Goal: Transaction & Acquisition: Obtain resource

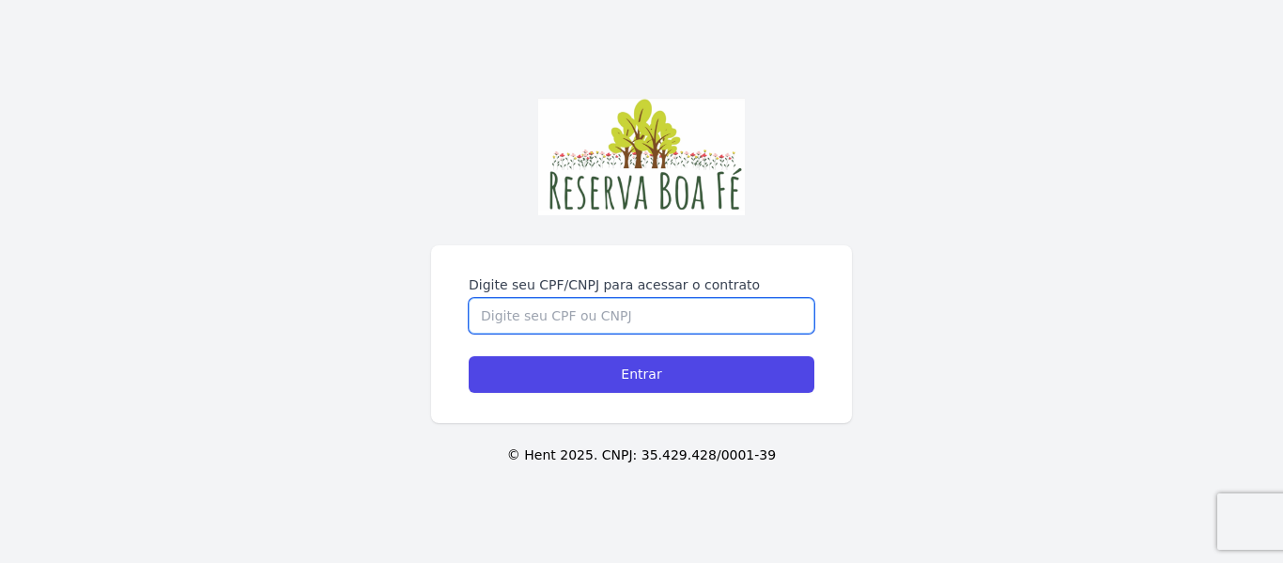
click at [517, 313] on input "Digite seu CPF/CNPJ para acessar o contrato" at bounding box center [642, 316] width 346 height 36
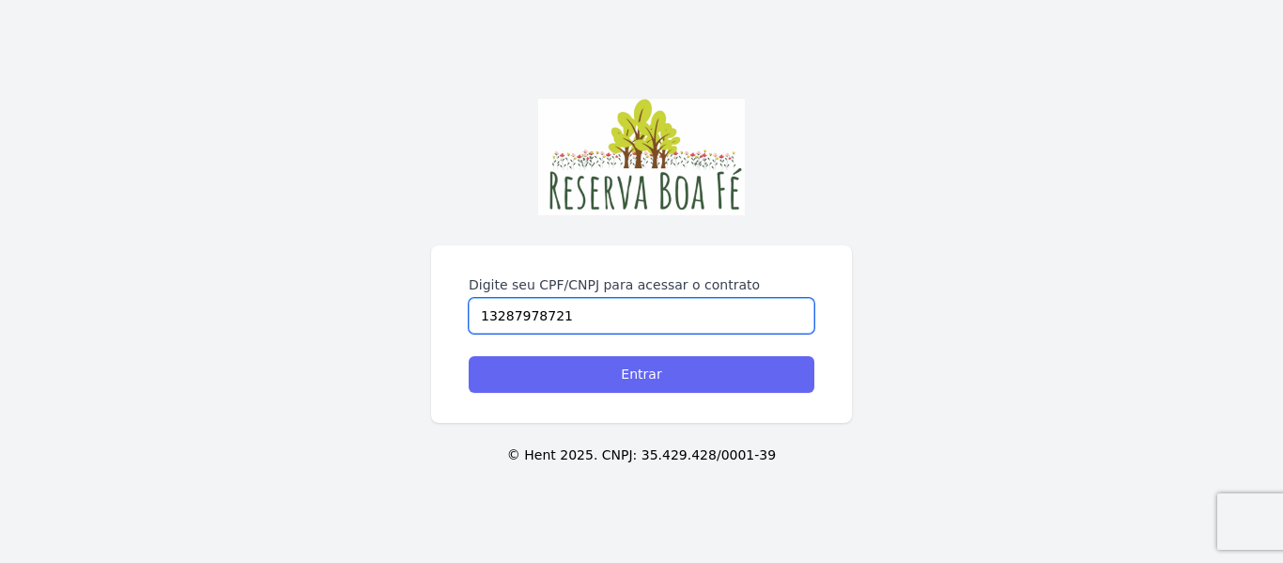
type input "13287978721"
click at [599, 366] on input "Entrar" at bounding box center [642, 374] width 346 height 37
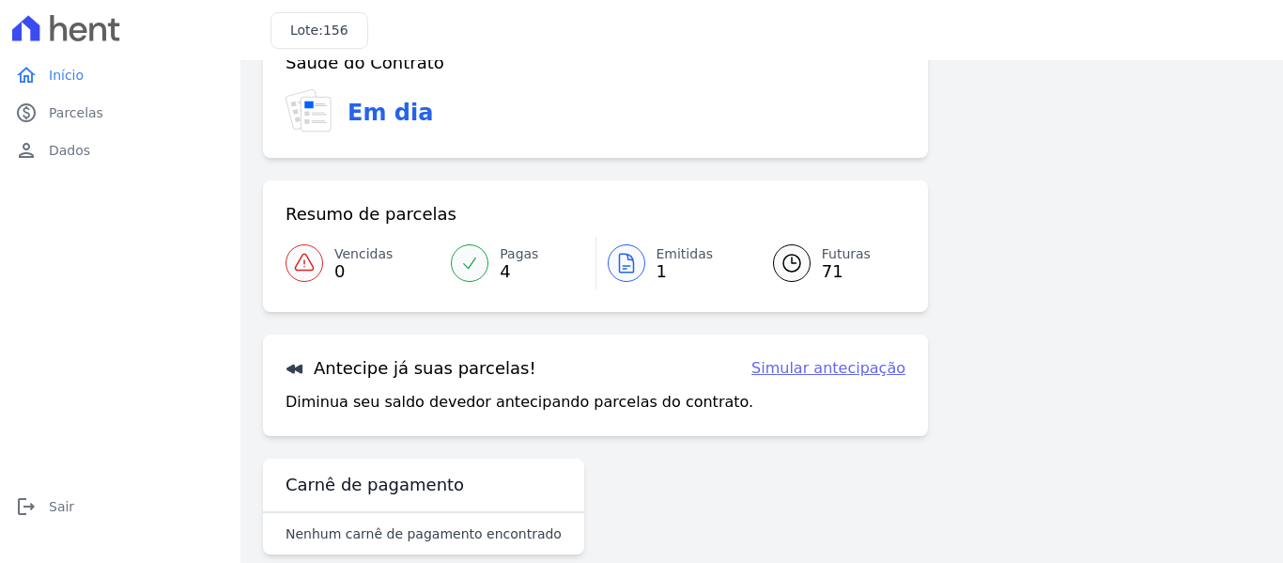
scroll to position [135, 0]
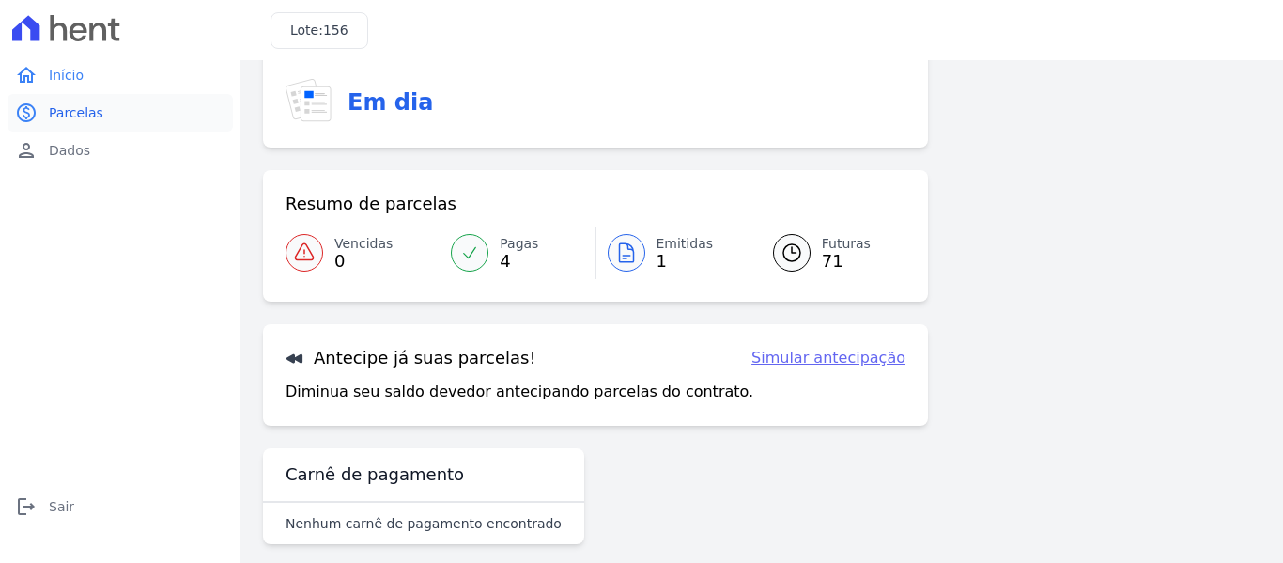
click at [55, 115] on span "Parcelas" at bounding box center [76, 112] width 54 height 19
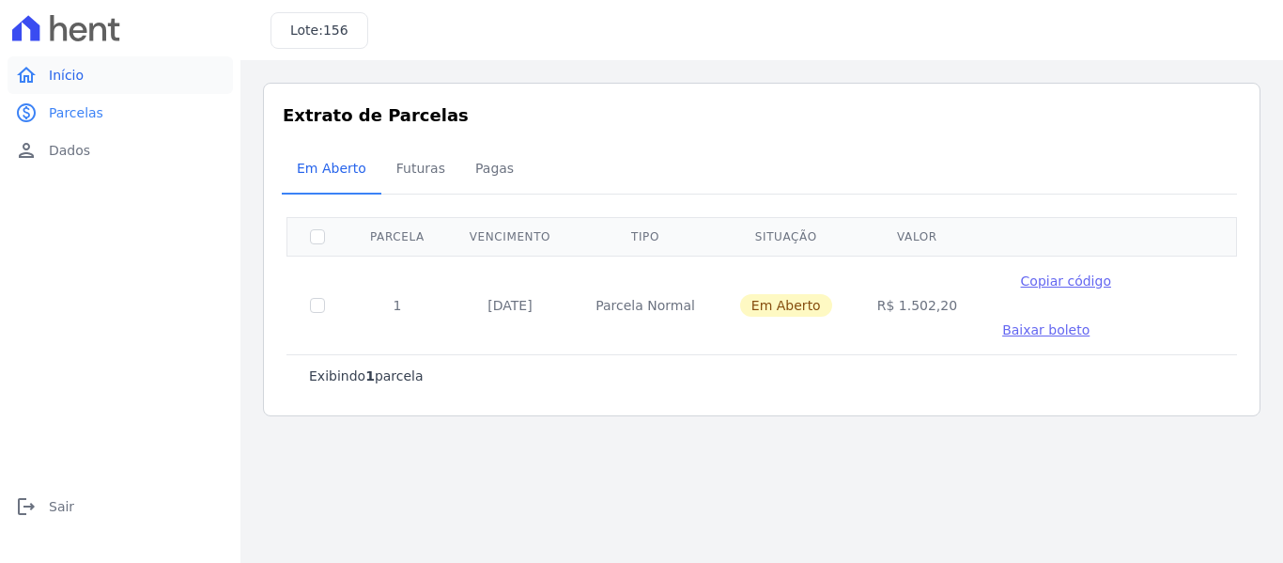
click at [86, 72] on link "home Início" at bounding box center [120, 75] width 225 height 38
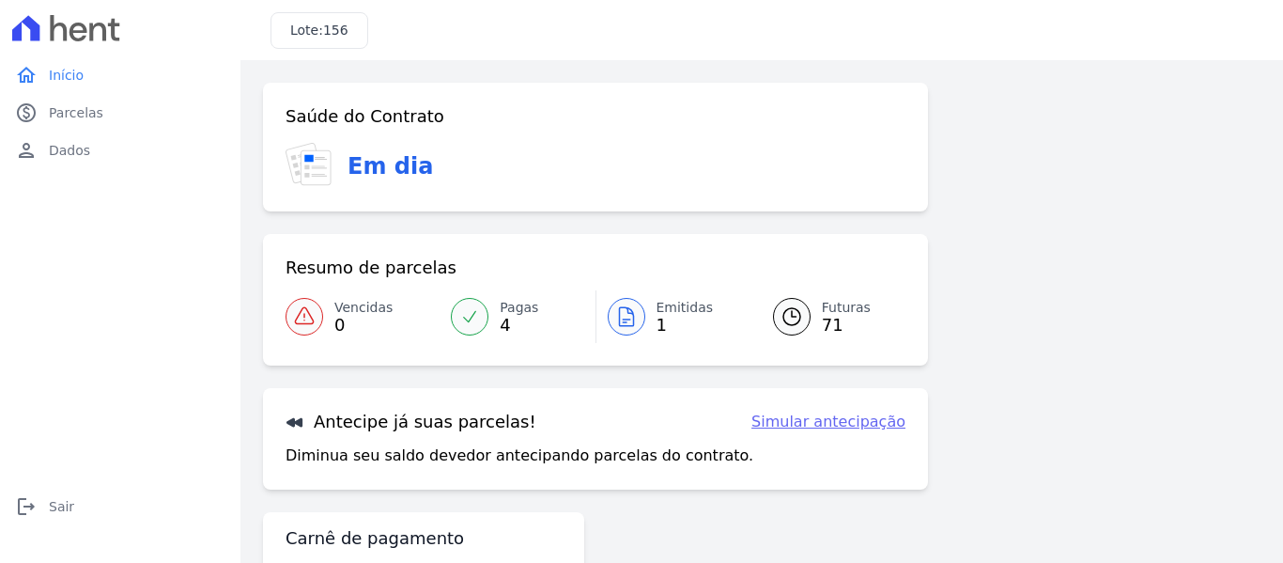
click at [820, 421] on link "Simular antecipação" at bounding box center [829, 422] width 154 height 23
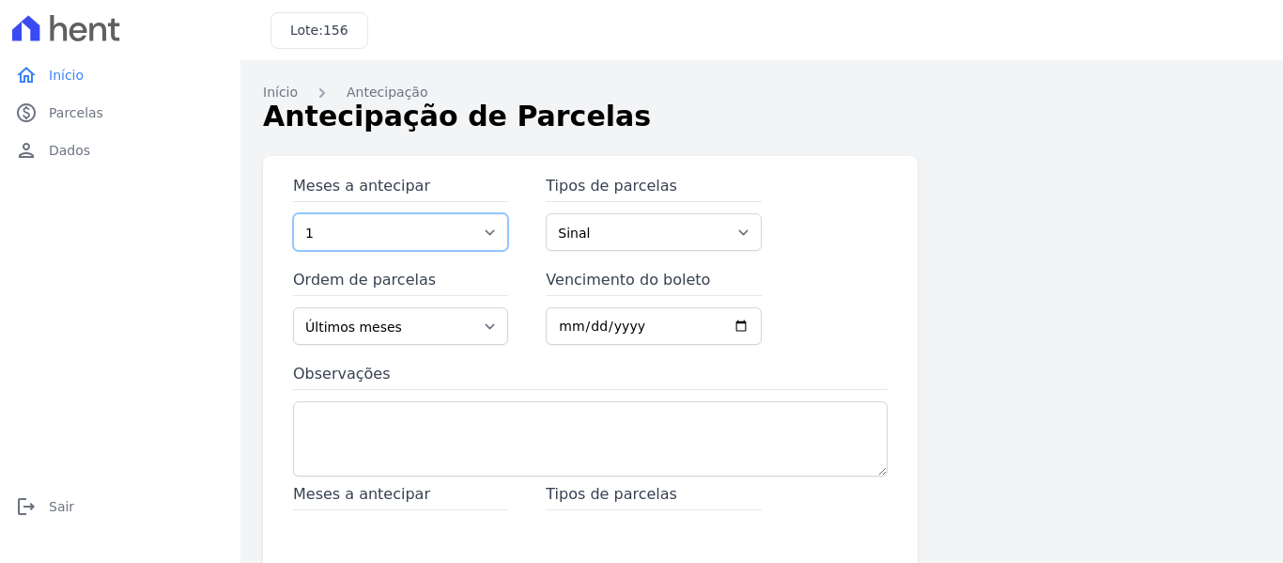
click at [481, 242] on select "1 2 3 4 5 6 7 8 9 10 11 12 13 14 15 16 17 18 19 20 21 22 23 24 25 26 27 28 29 3…" at bounding box center [400, 232] width 215 height 38
click at [643, 240] on select "Sinal Parcela Normal" at bounding box center [653, 232] width 215 height 38
select select "standard"
click at [546, 213] on select "Sinal Parcela Normal" at bounding box center [653, 232] width 215 height 38
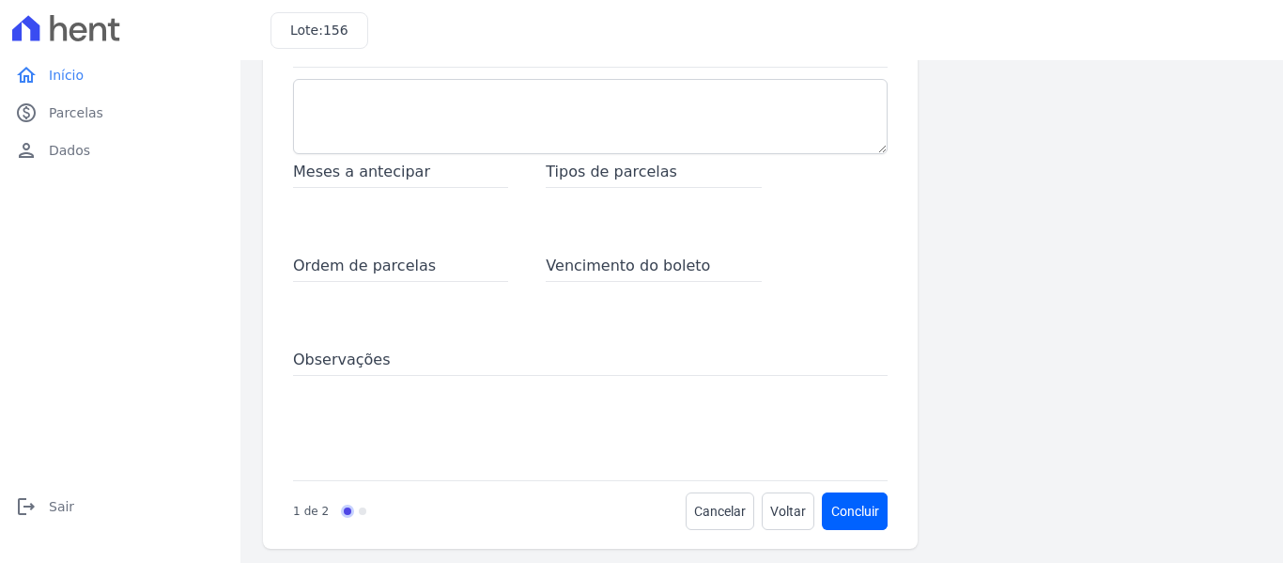
scroll to position [331, 0]
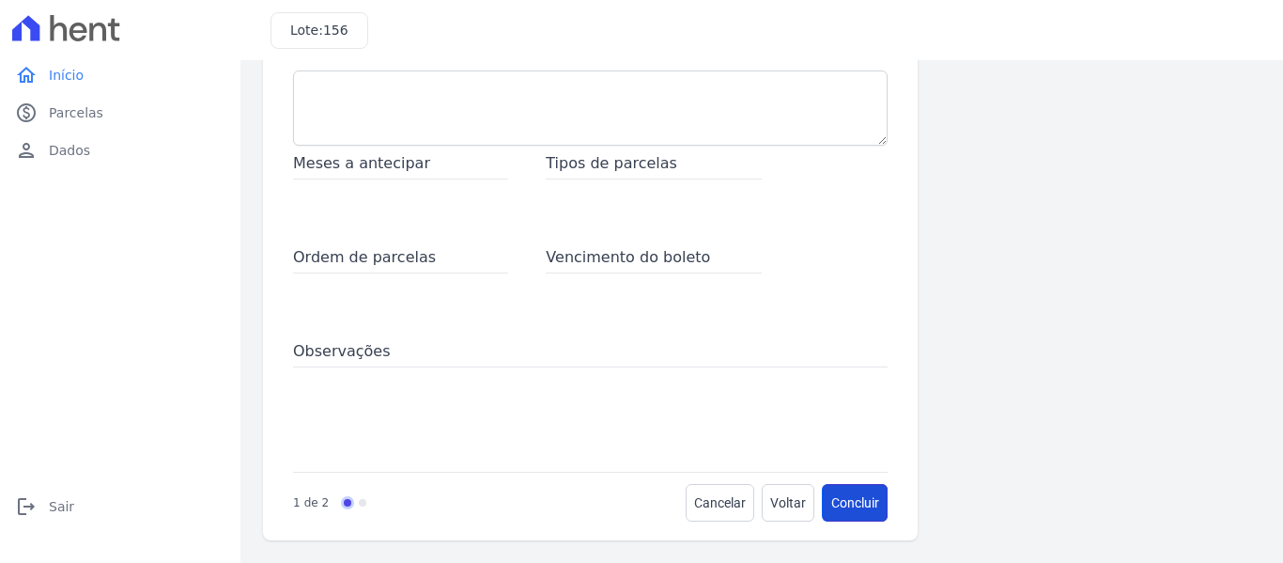
click at [853, 502] on button "Concluir" at bounding box center [855, 503] width 65 height 38
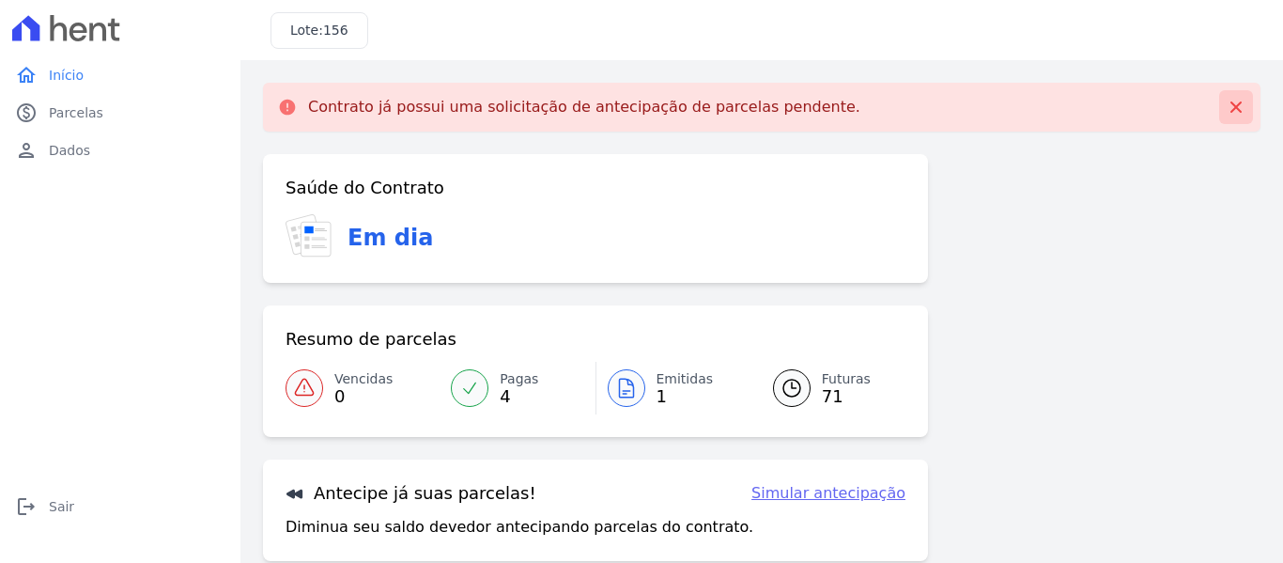
click at [1231, 102] on icon at bounding box center [1236, 106] width 11 height 11
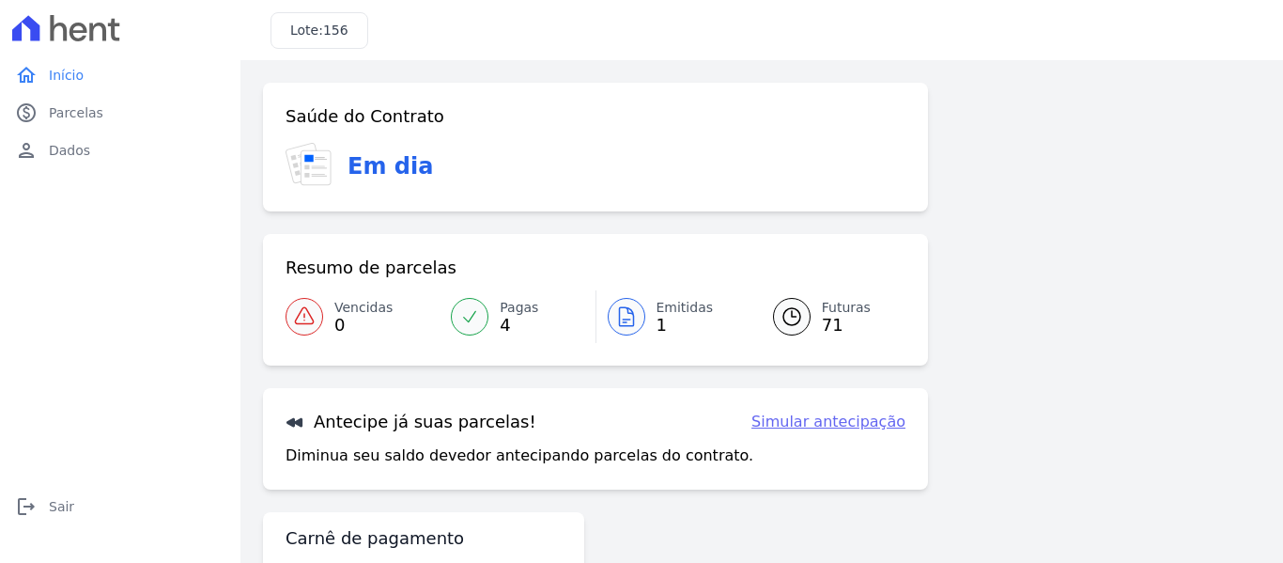
click at [805, 325] on link "Futuras 71" at bounding box center [828, 316] width 155 height 53
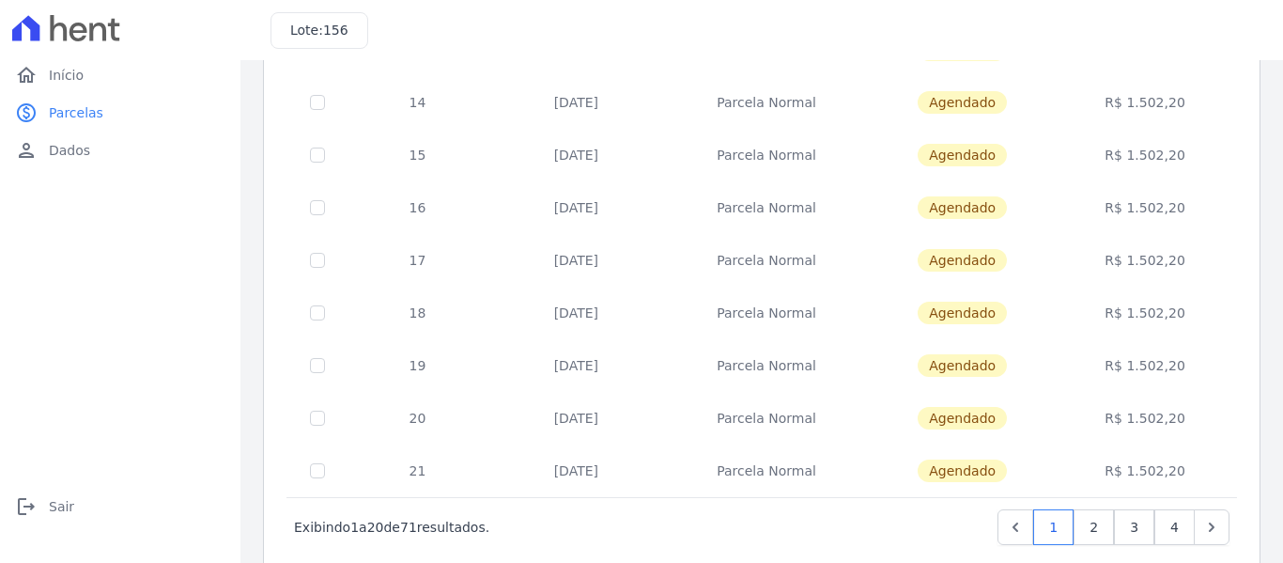
scroll to position [855, 0]
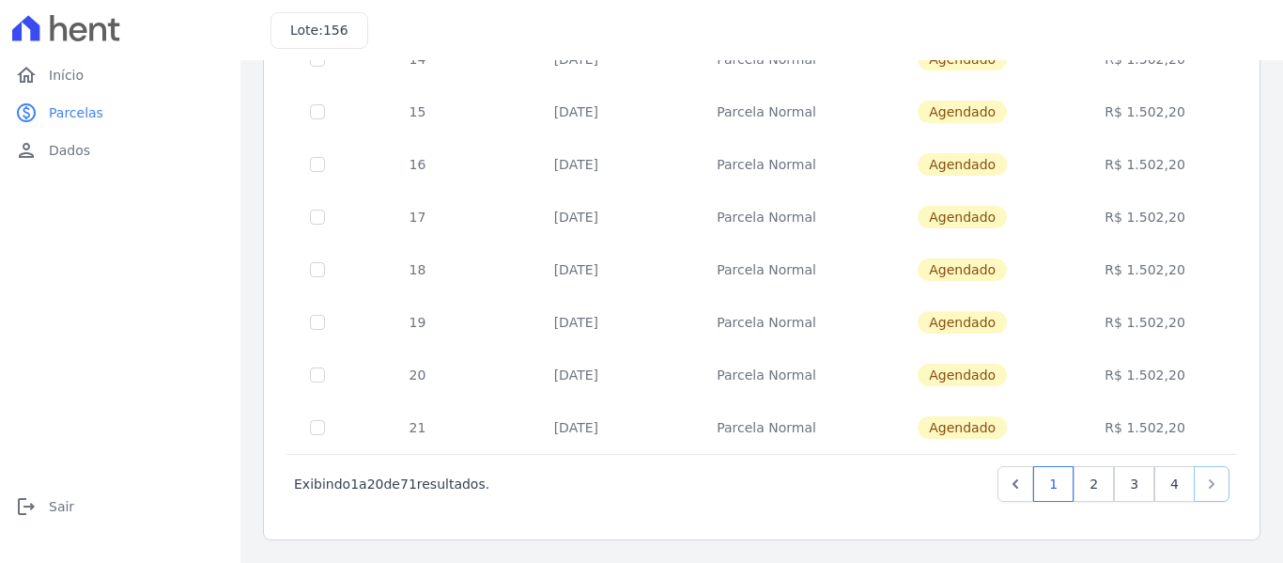
click at [1204, 483] on icon "Next" at bounding box center [1212, 483] width 19 height 19
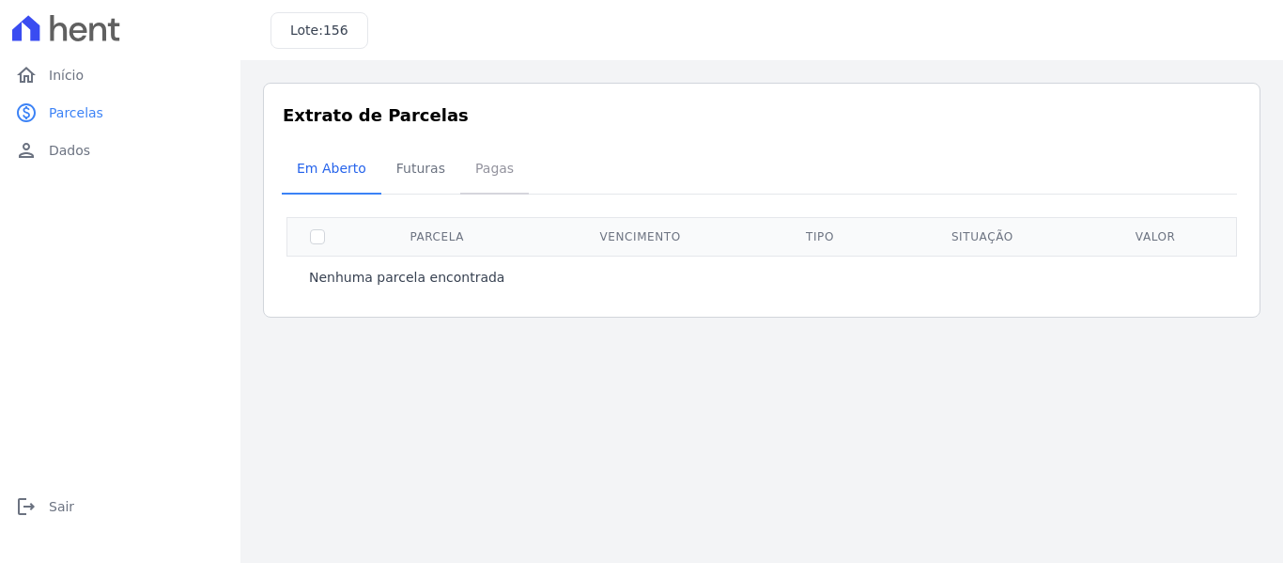
click at [470, 163] on span "Pagas" at bounding box center [494, 168] width 61 height 38
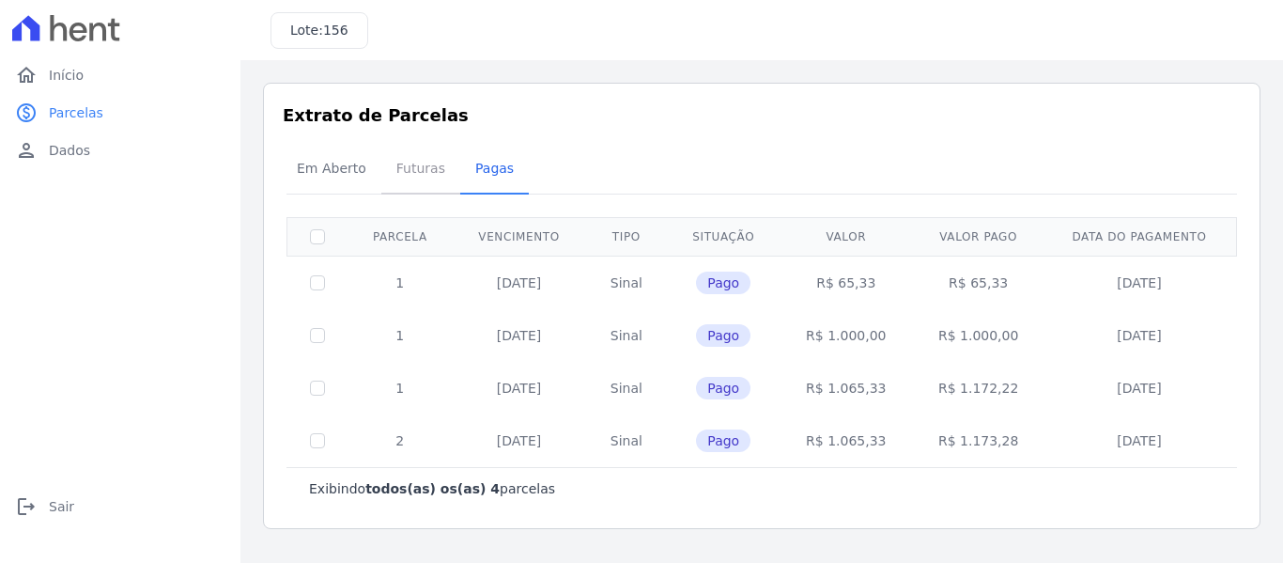
click at [409, 167] on span "Futuras" at bounding box center [420, 168] width 71 height 38
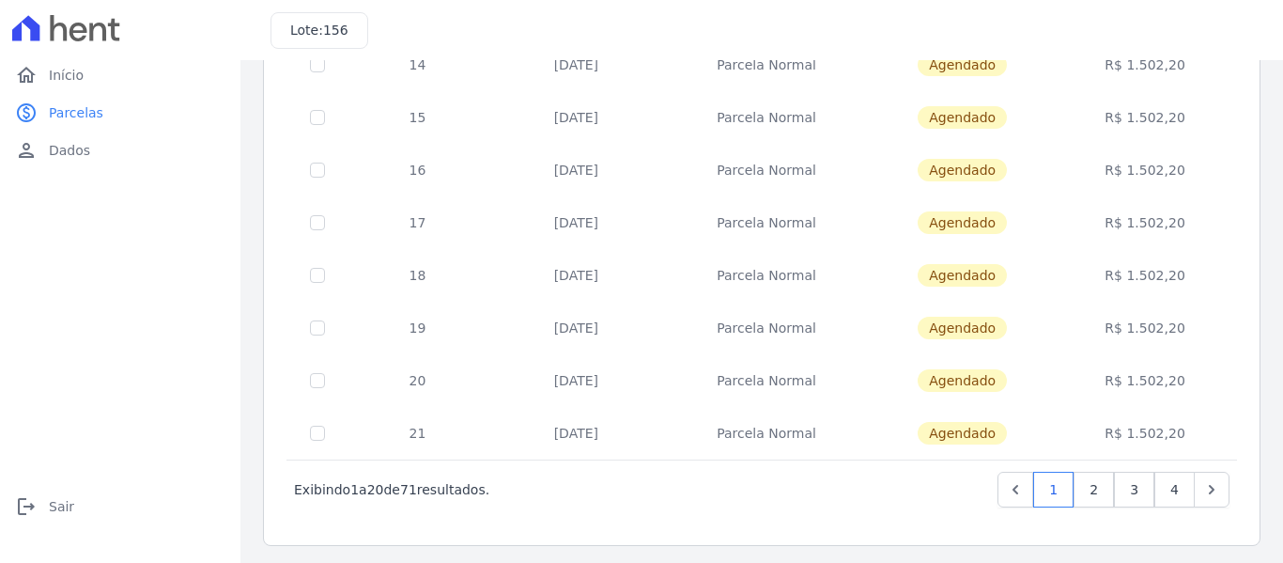
scroll to position [855, 0]
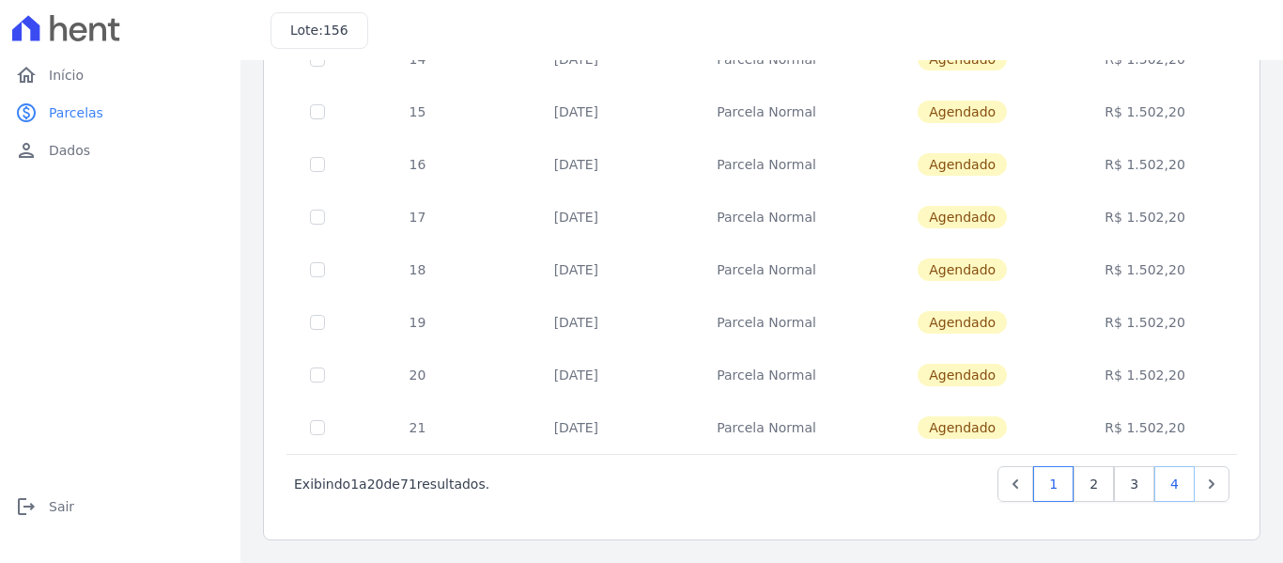
click at [1161, 490] on link "4" at bounding box center [1175, 484] width 40 height 36
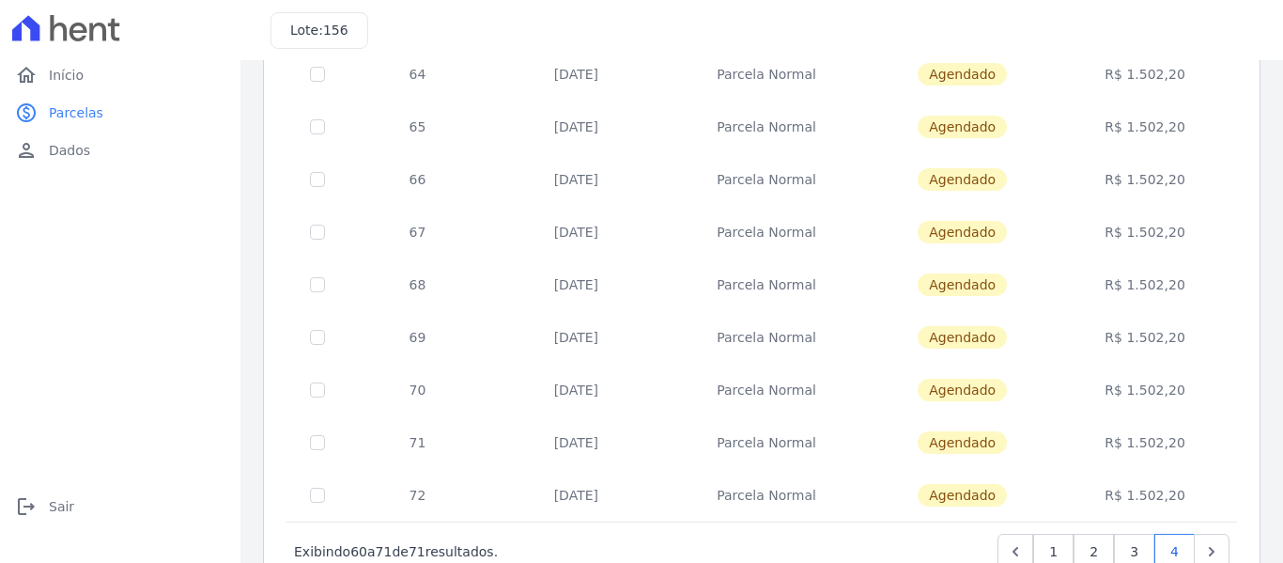
scroll to position [381, 0]
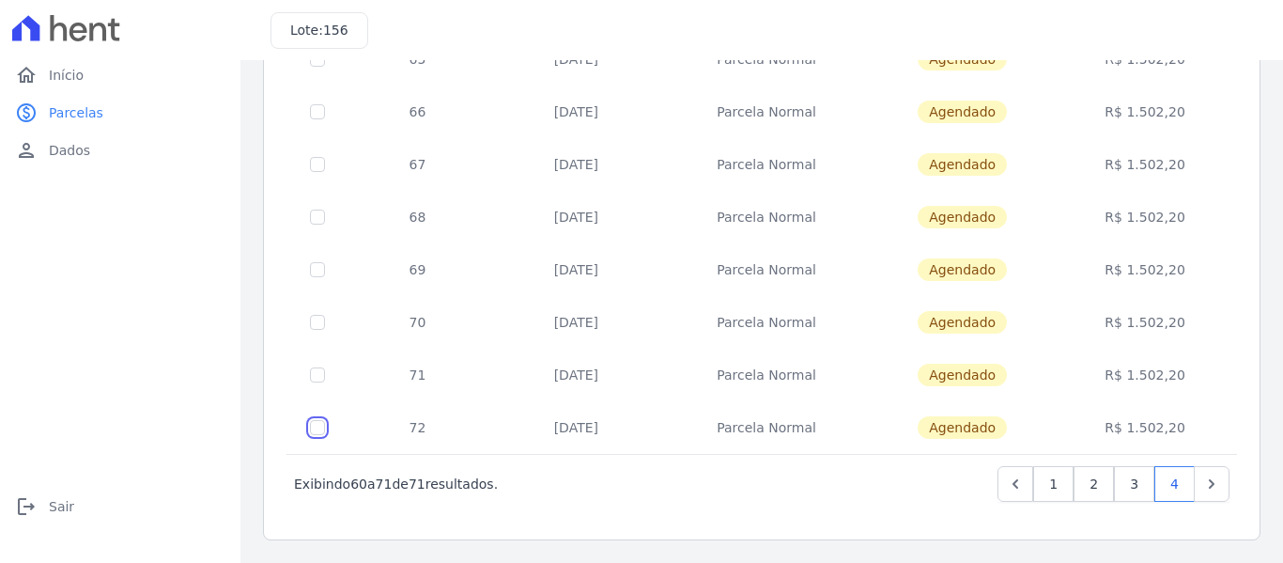
checkbox input "true"
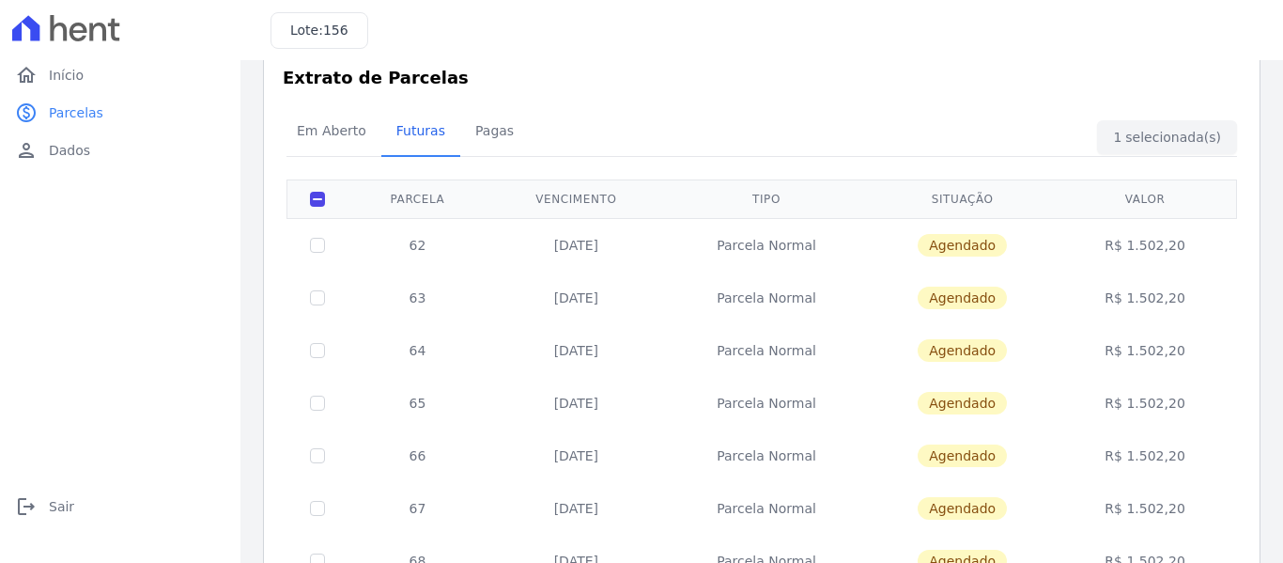
scroll to position [0, 0]
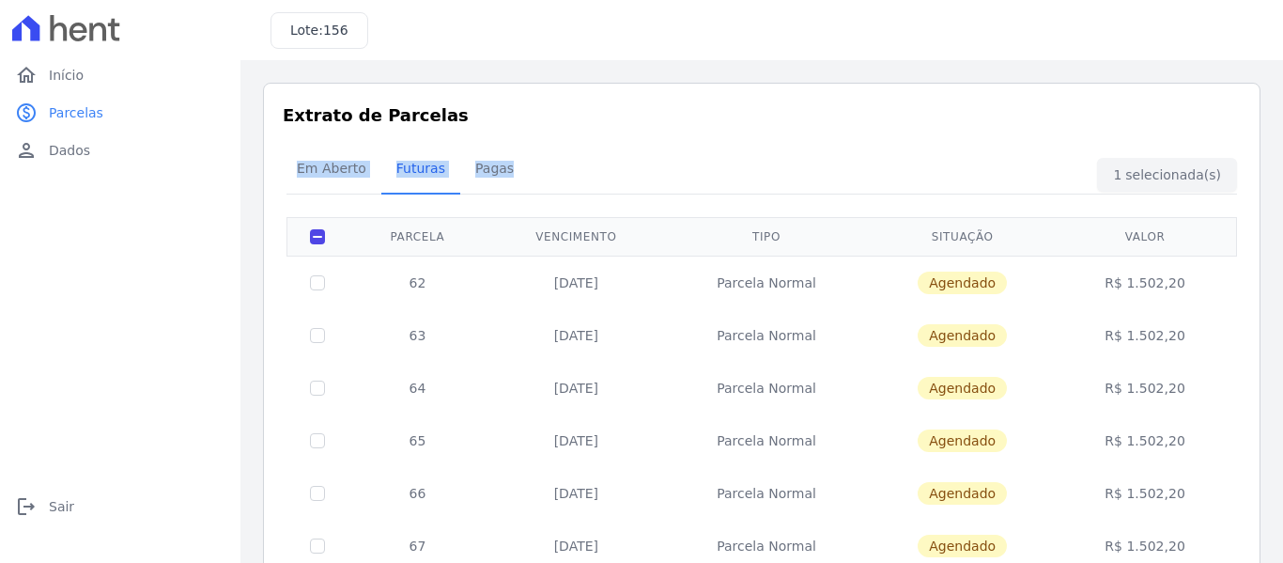
drag, startPoint x: 1251, startPoint y: 61, endPoint x: 1283, endPoint y: 260, distance: 201.7
click at [1283, 260] on main "Listagem de parcelas Baixar PDF Extrato de Parcelas Em Aberto Futuras Pagas 1 s…" at bounding box center [762, 311] width 1043 height 503
click at [1040, 106] on h3 "Extrato de Parcelas" at bounding box center [762, 114] width 958 height 25
click at [335, 171] on span "Em Aberto" at bounding box center [332, 168] width 92 height 38
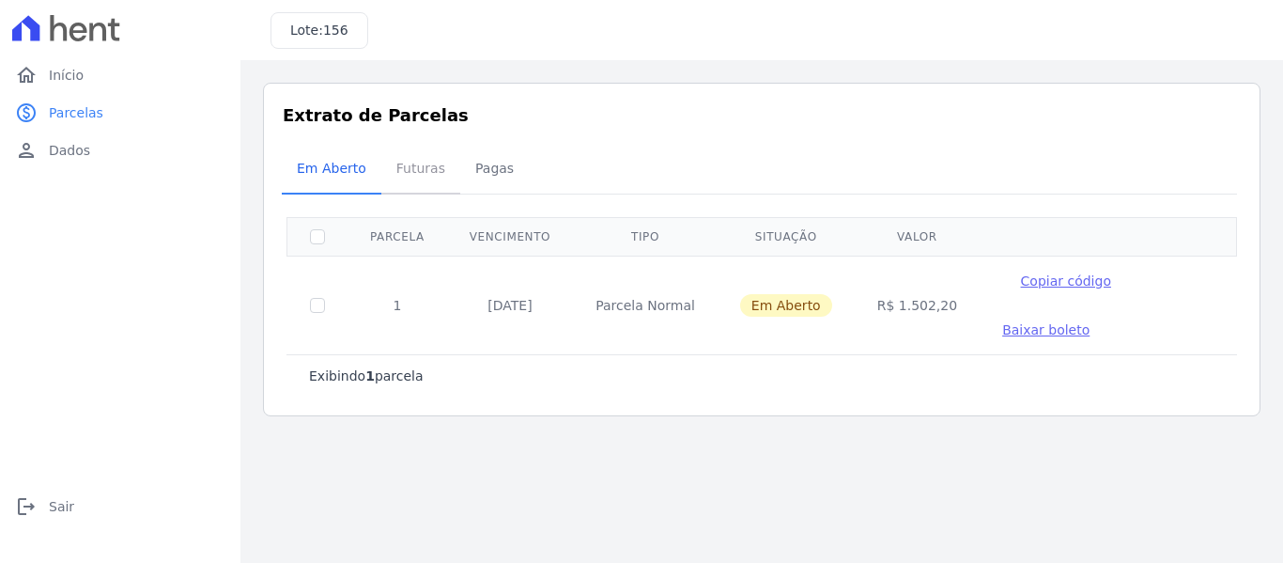
click at [417, 171] on span "Futuras" at bounding box center [420, 168] width 71 height 38
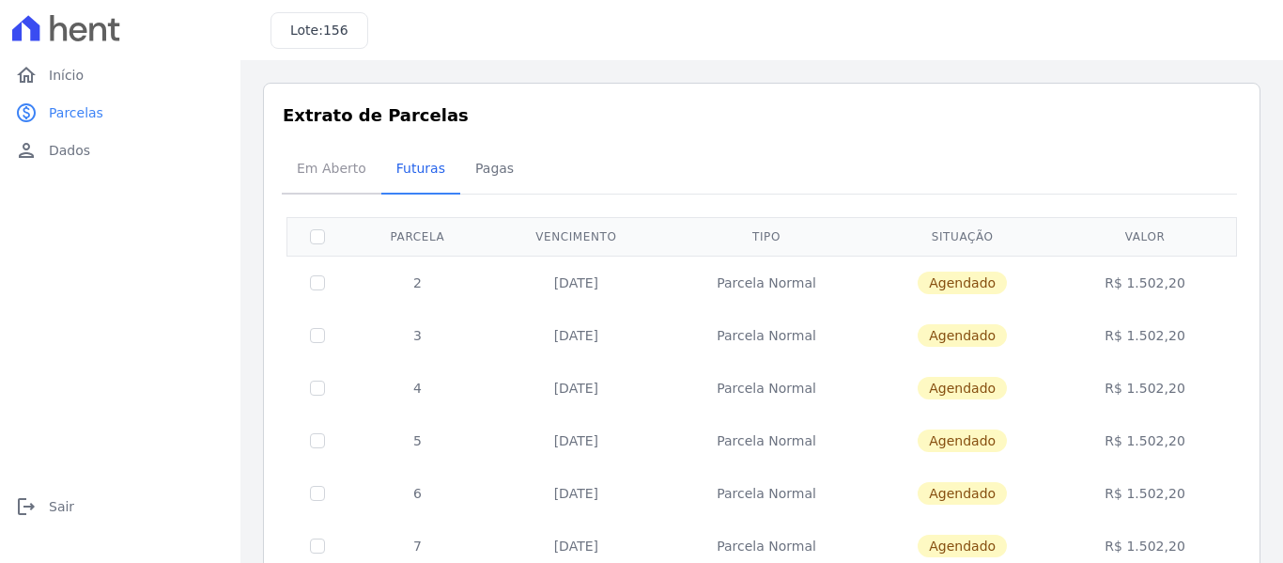
click at [317, 167] on span "Em Aberto" at bounding box center [332, 168] width 92 height 38
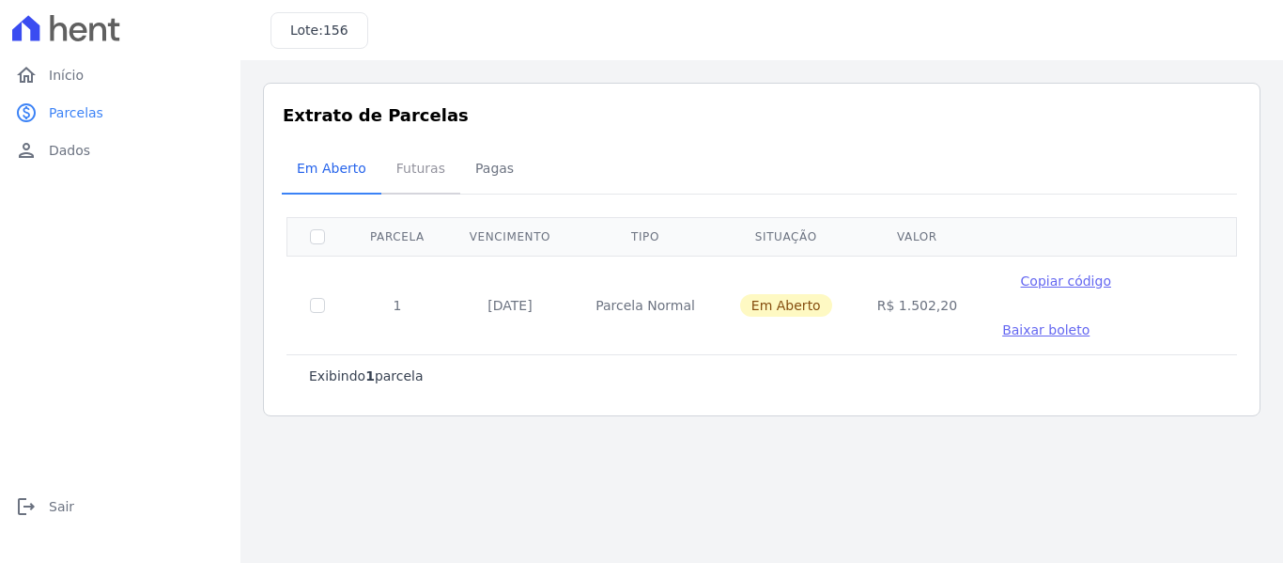
click at [398, 159] on span "Futuras" at bounding box center [420, 168] width 71 height 38
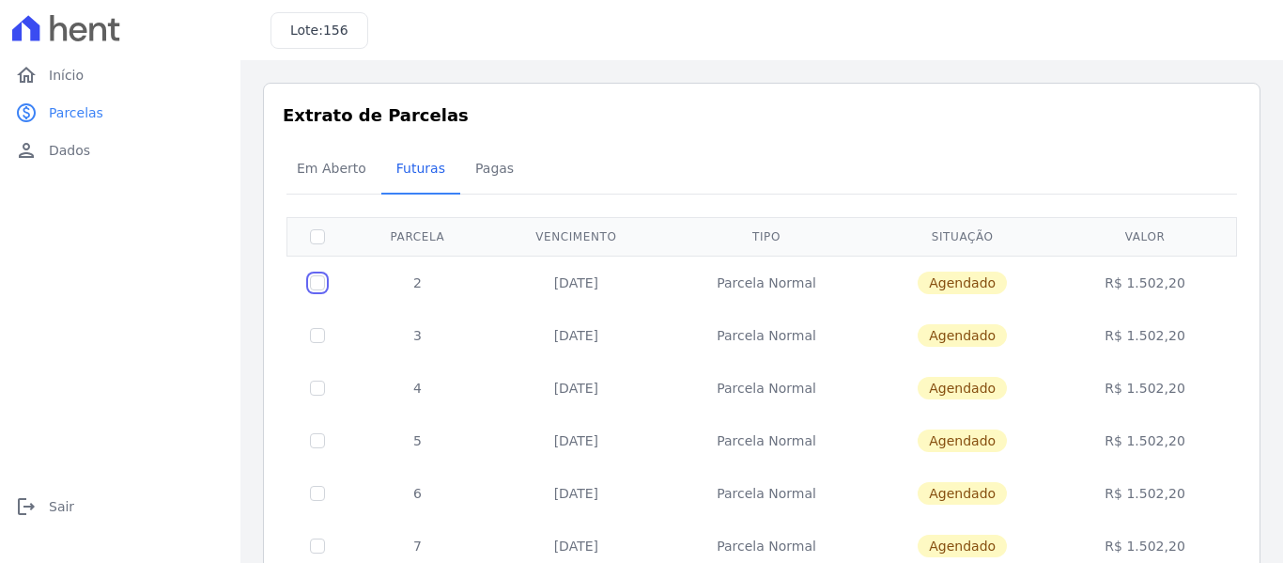
click at [311, 288] on input "checkbox" at bounding box center [317, 282] width 15 height 15
checkbox input "true"
click at [1143, 164] on div "Em Aberto Futuras Pagas" at bounding box center [762, 170] width 960 height 46
click at [584, 279] on td "25/09/2025" at bounding box center [577, 283] width 178 height 54
click at [411, 279] on td "2" at bounding box center [418, 283] width 140 height 54
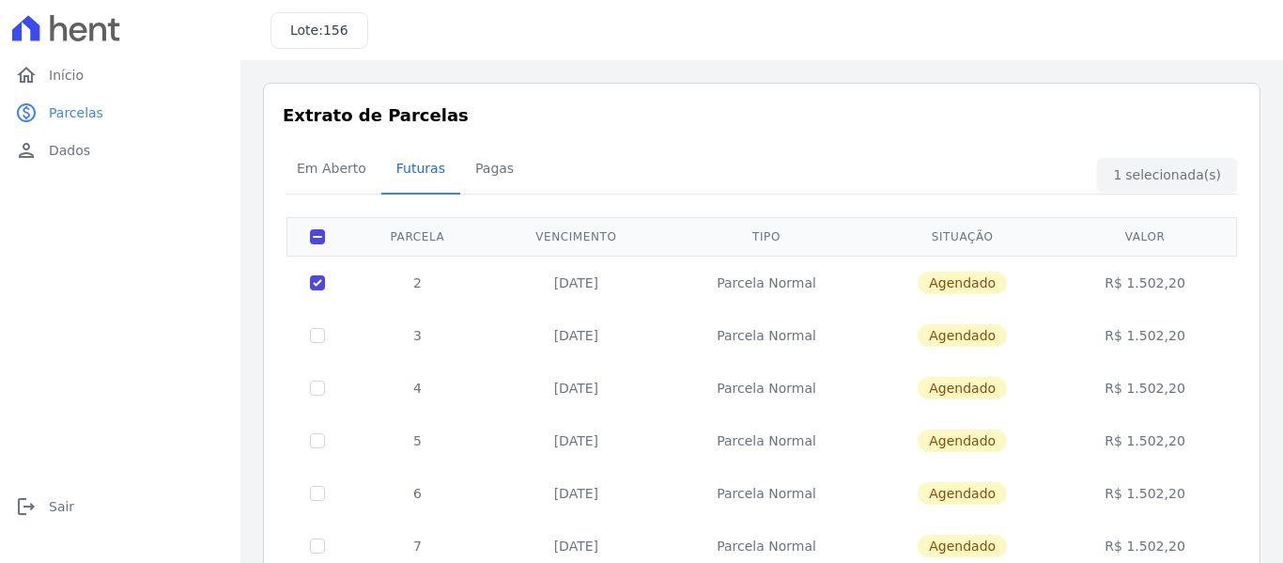
click at [588, 292] on td "25/09/2025" at bounding box center [577, 283] width 178 height 54
click at [588, 283] on td "25/09/2025" at bounding box center [577, 283] width 178 height 54
click at [743, 267] on td "Parcela Normal" at bounding box center [766, 283] width 203 height 54
click at [1133, 284] on td "R$ 1.502,20" at bounding box center [1145, 283] width 177 height 54
click at [1155, 168] on div "Em Aberto Futuras Pagas" at bounding box center [762, 170] width 960 height 46
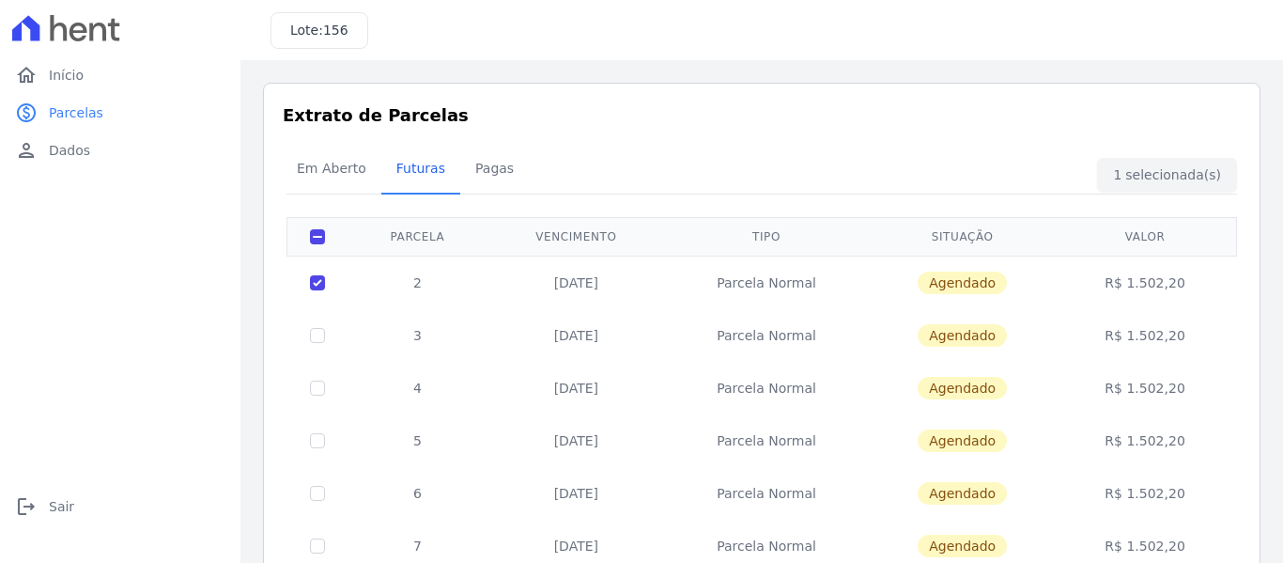
click at [1155, 168] on div "Em Aberto Futuras Pagas" at bounding box center [762, 170] width 960 height 46
click at [313, 233] on input "checkbox" at bounding box center [317, 236] width 15 height 15
checkbox input "false"
click at [313, 233] on input "checkbox" at bounding box center [317, 236] width 15 height 15
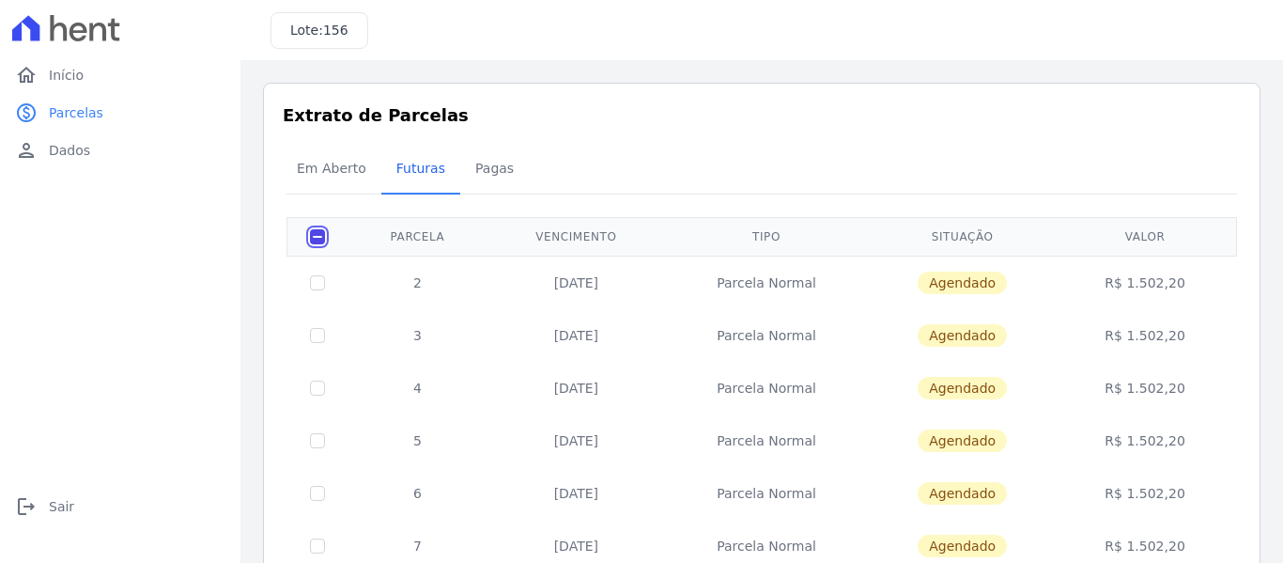
checkbox input "true"
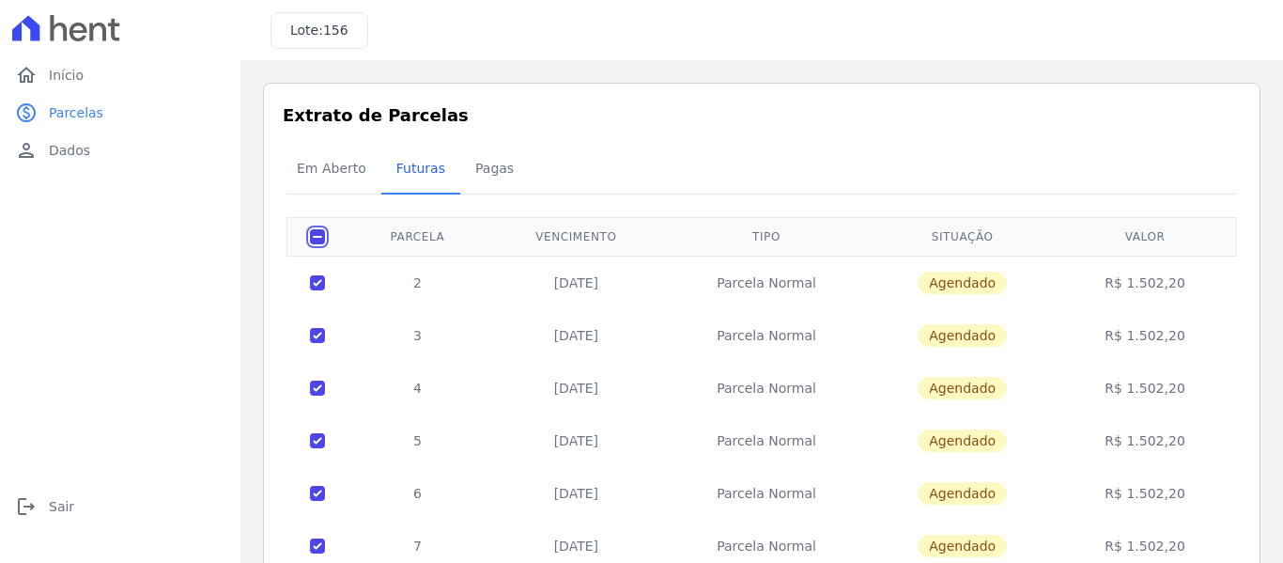
checkbox input "true"
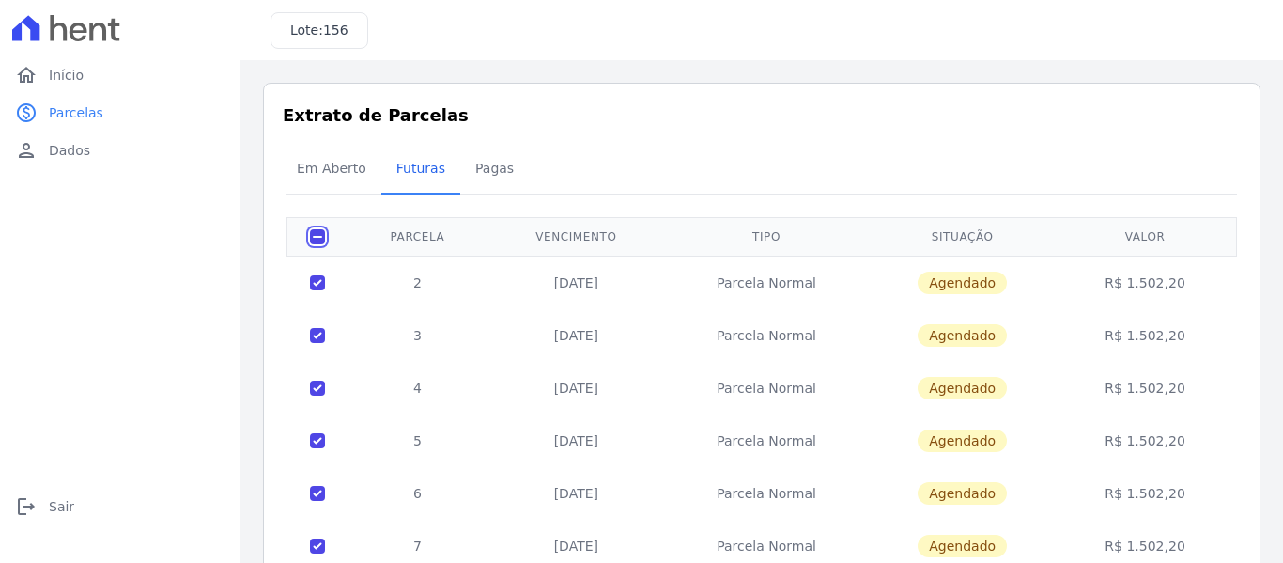
checkbox input "true"
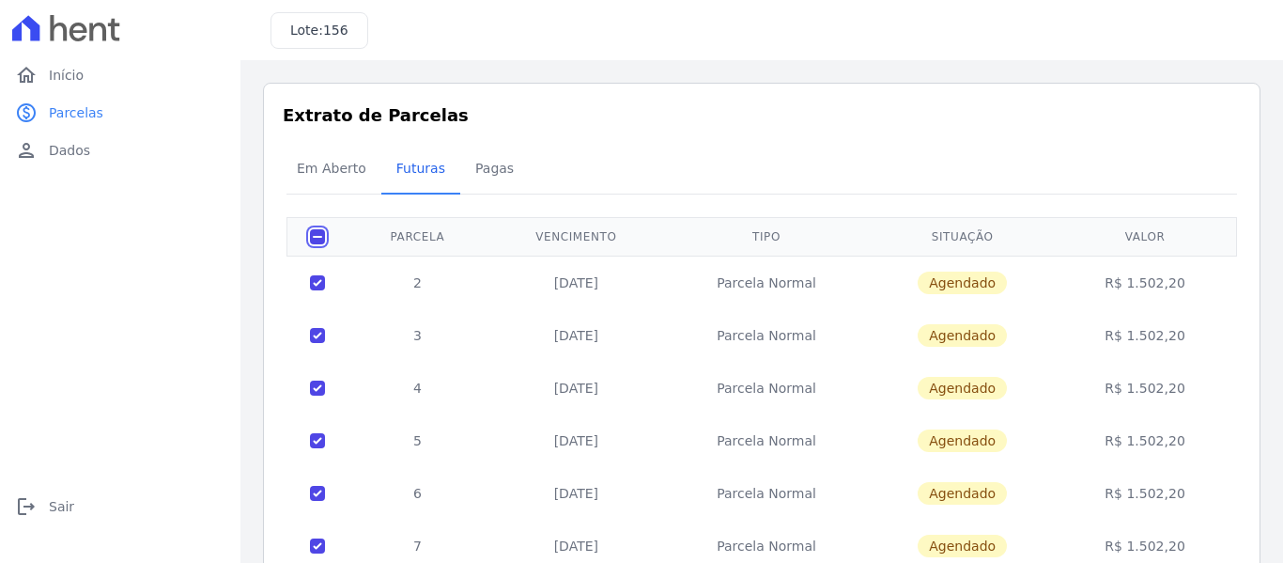
checkbox input "true"
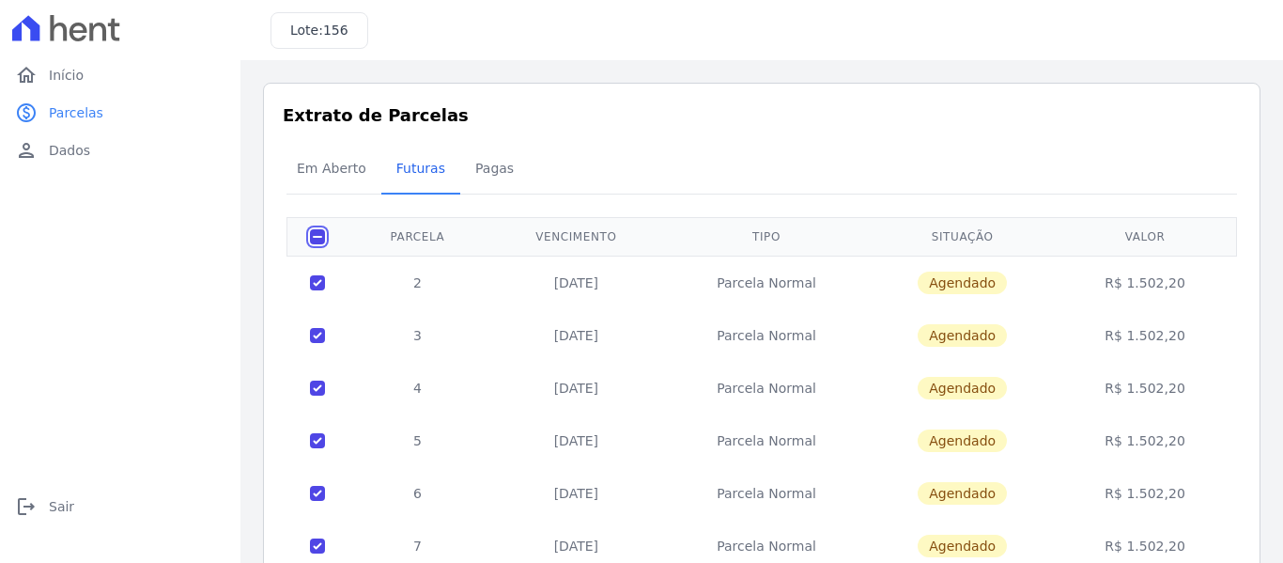
checkbox input "true"
click at [313, 233] on input "checkbox" at bounding box center [317, 236] width 15 height 15
checkbox input "false"
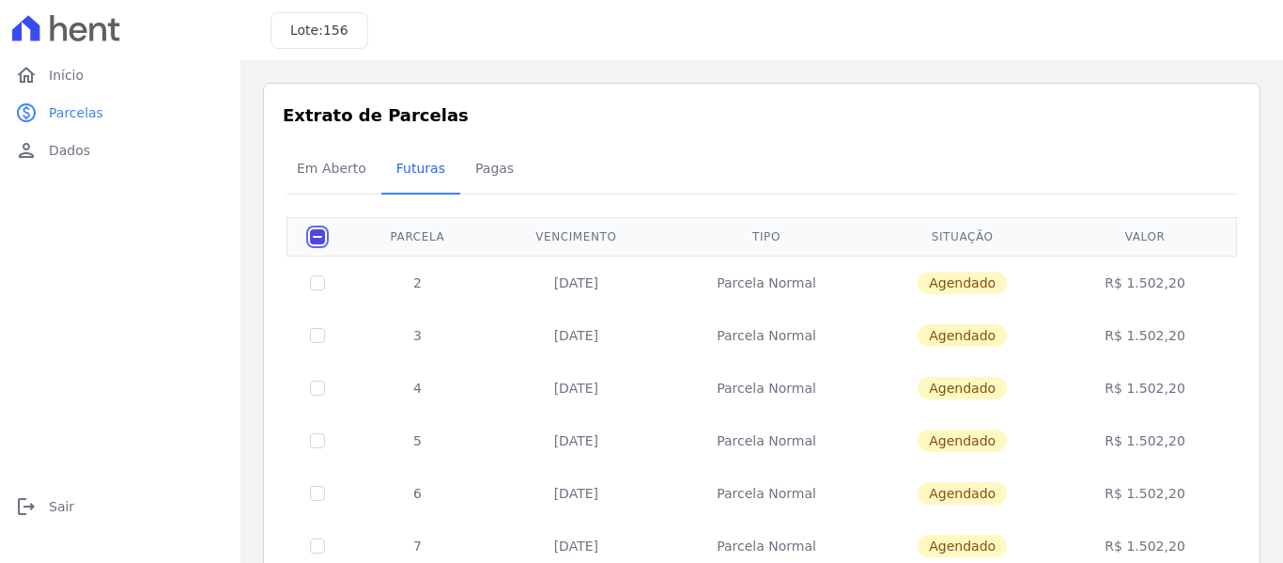
checkbox input "false"
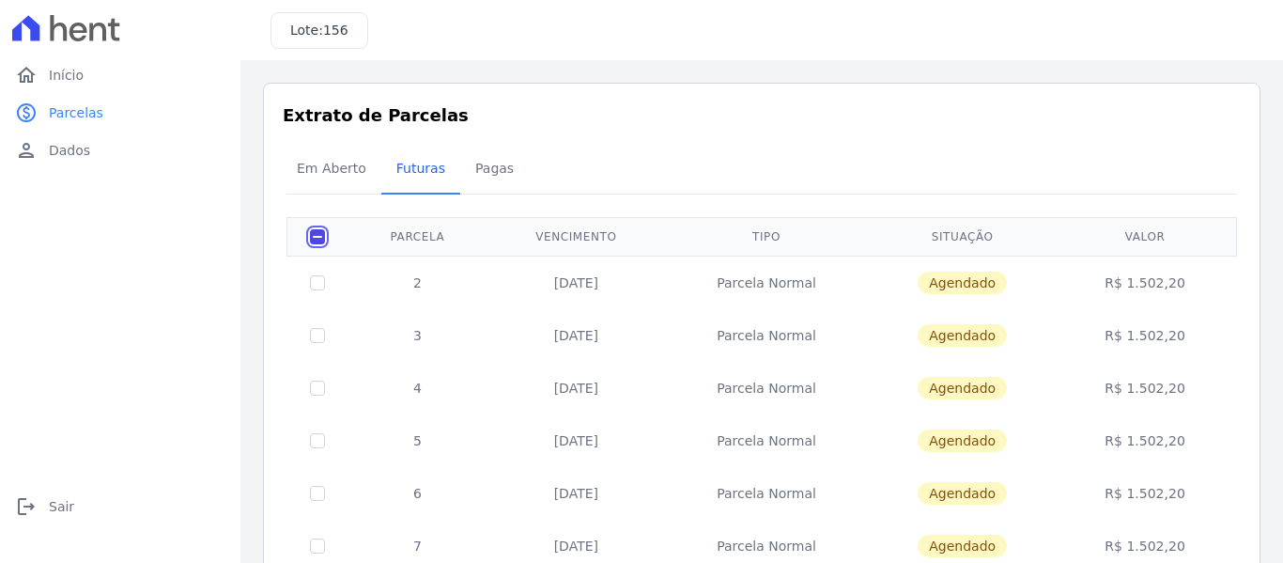
checkbox input "false"
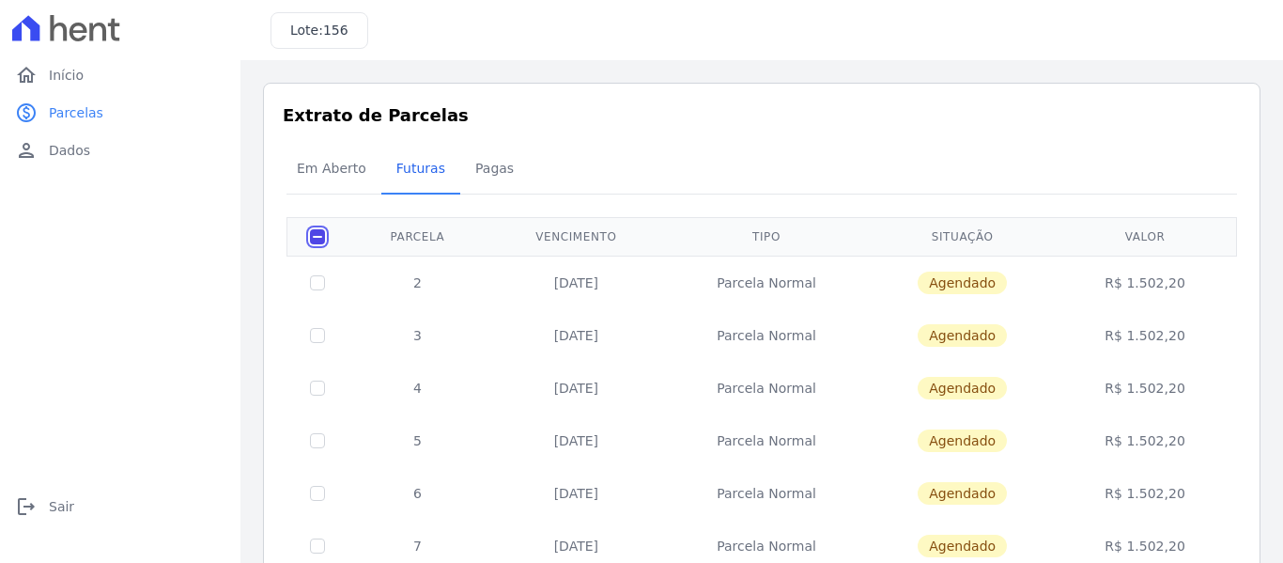
checkbox input "false"
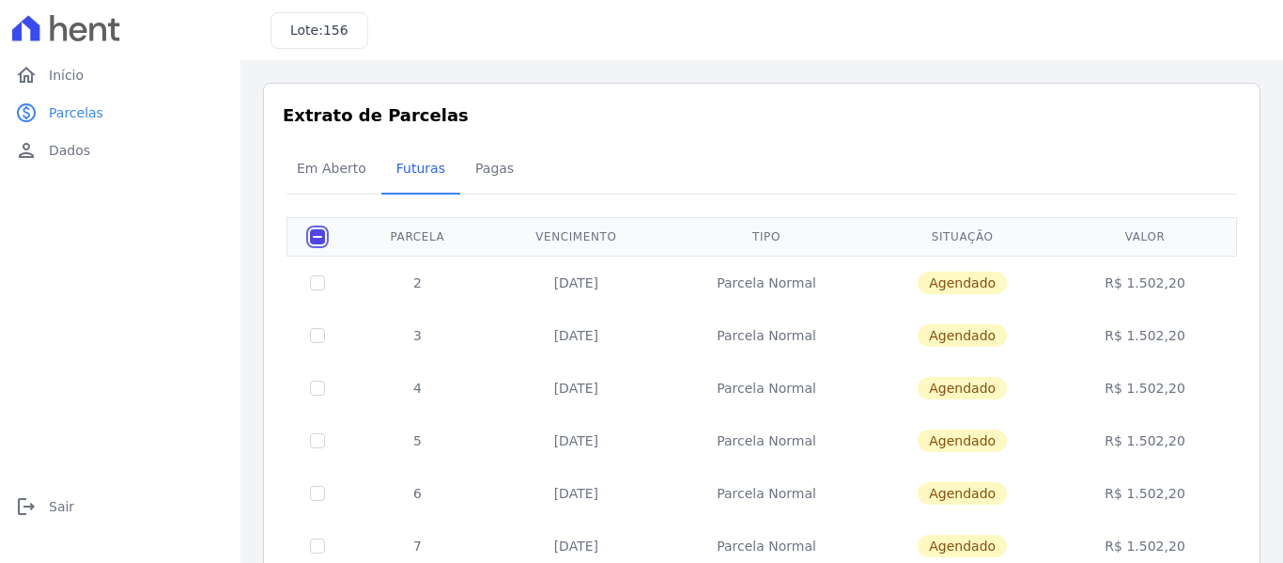
checkbox input "false"
click at [314, 280] on input "checkbox" at bounding box center [317, 282] width 15 height 15
checkbox input "true"
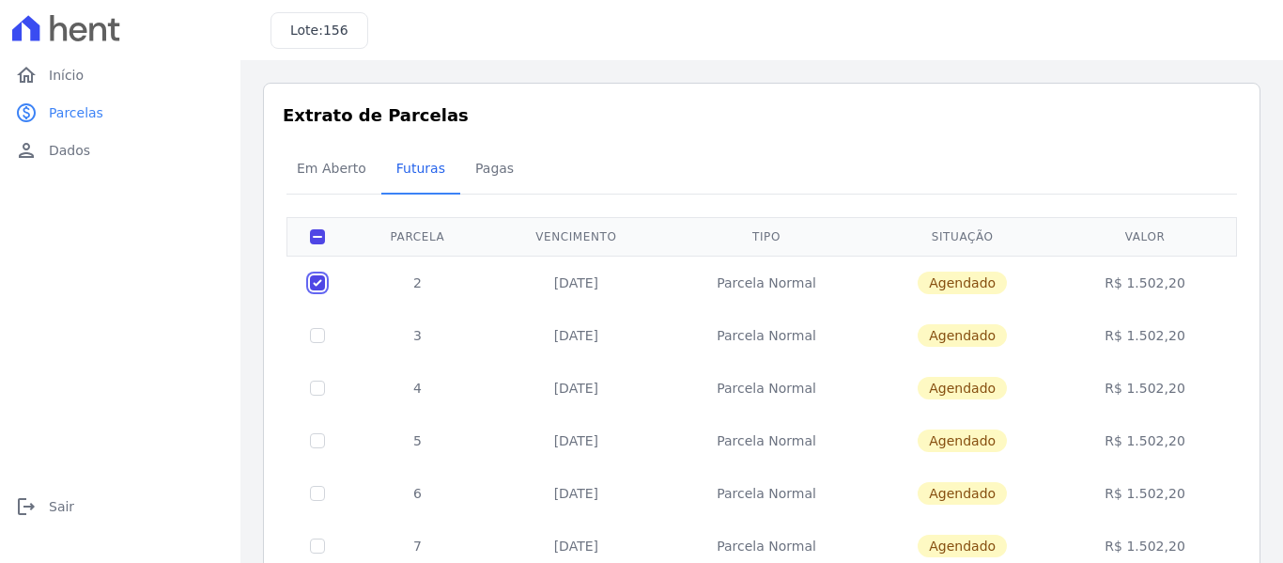
checkbox input "true"
click at [1168, 169] on div "Em Aberto Futuras Pagas" at bounding box center [762, 170] width 960 height 46
click at [323, 170] on span "Em Aberto" at bounding box center [332, 168] width 92 height 38
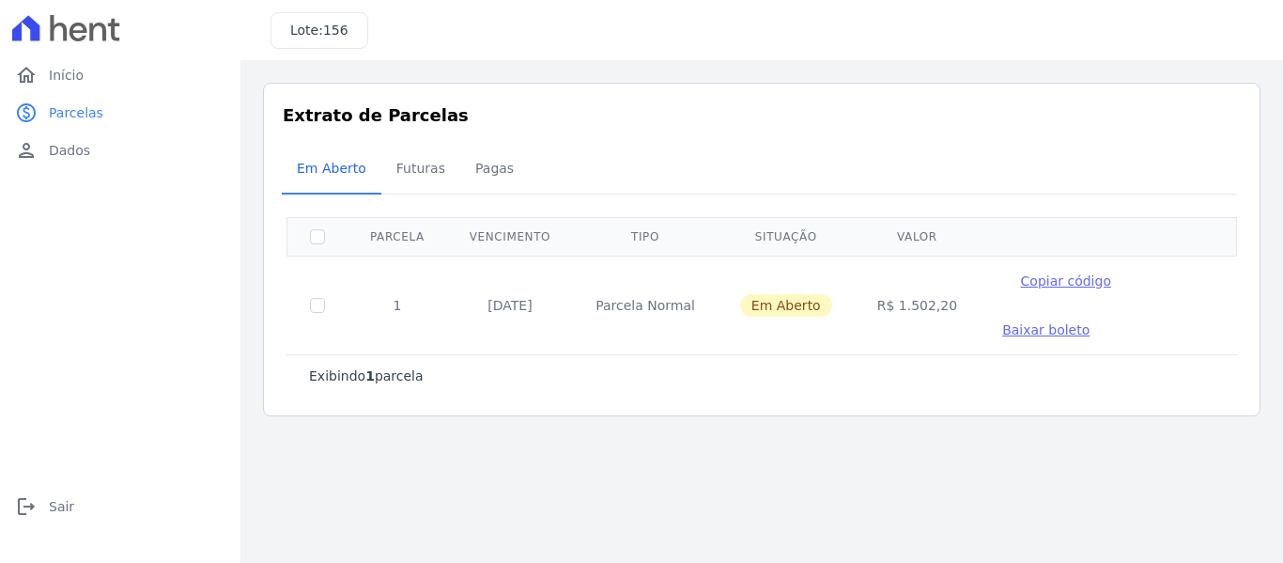
click at [1003, 332] on span "Baixar boleto" at bounding box center [1046, 329] width 87 height 15
click at [51, 145] on span "Dados" at bounding box center [69, 150] width 41 height 19
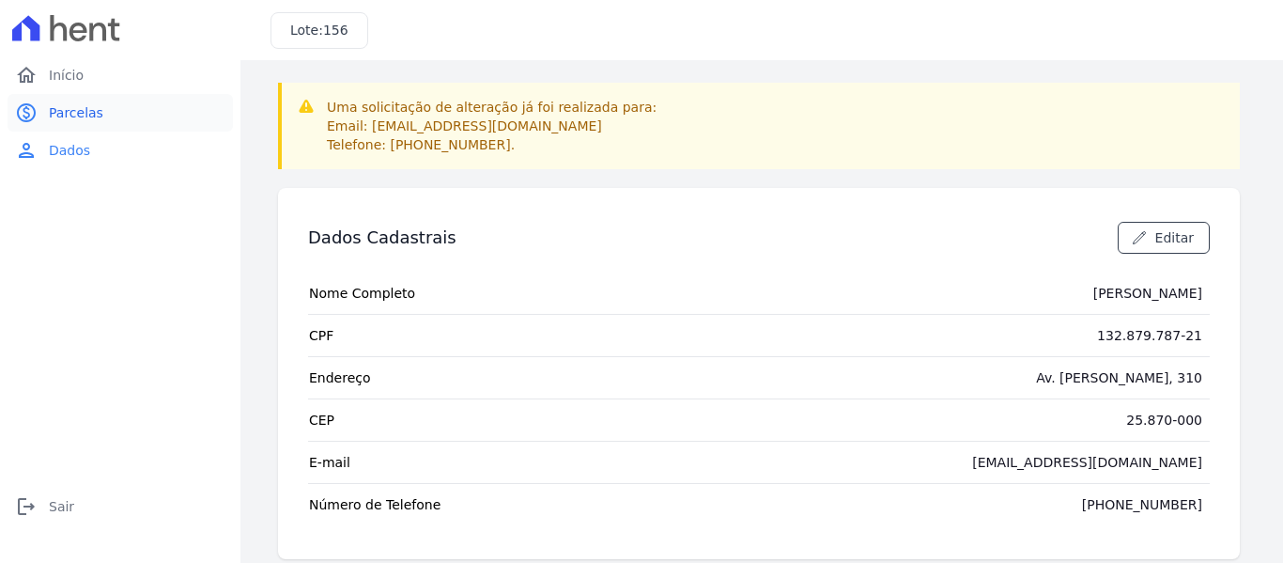
click at [110, 114] on link "paid Parcelas" at bounding box center [120, 113] width 225 height 38
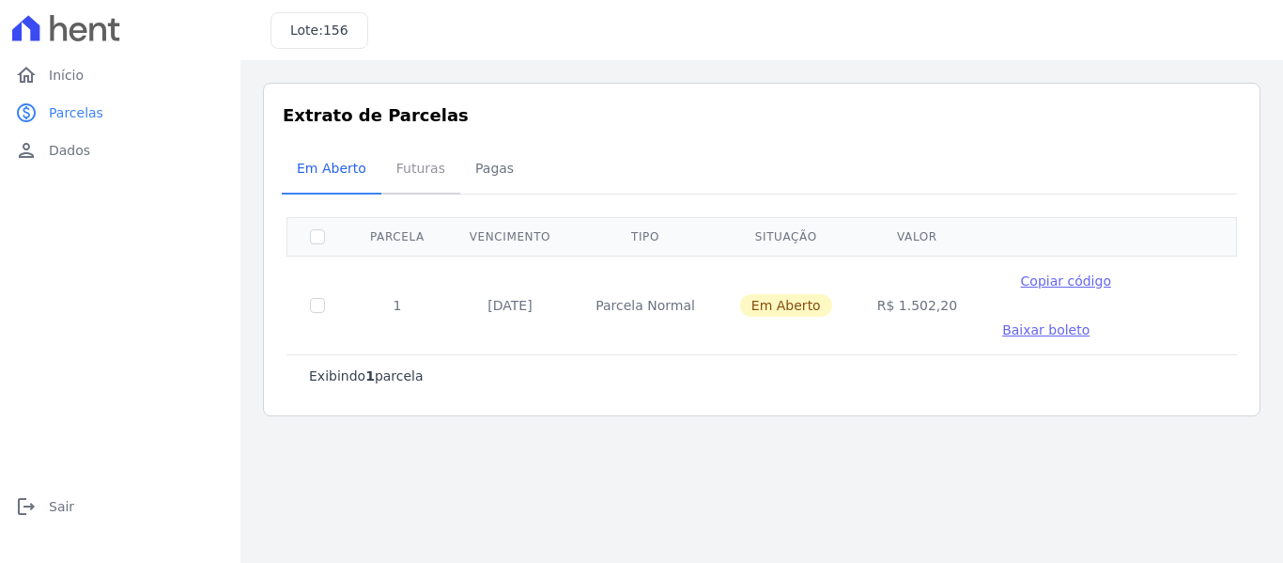
click at [414, 168] on span "Futuras" at bounding box center [420, 168] width 71 height 38
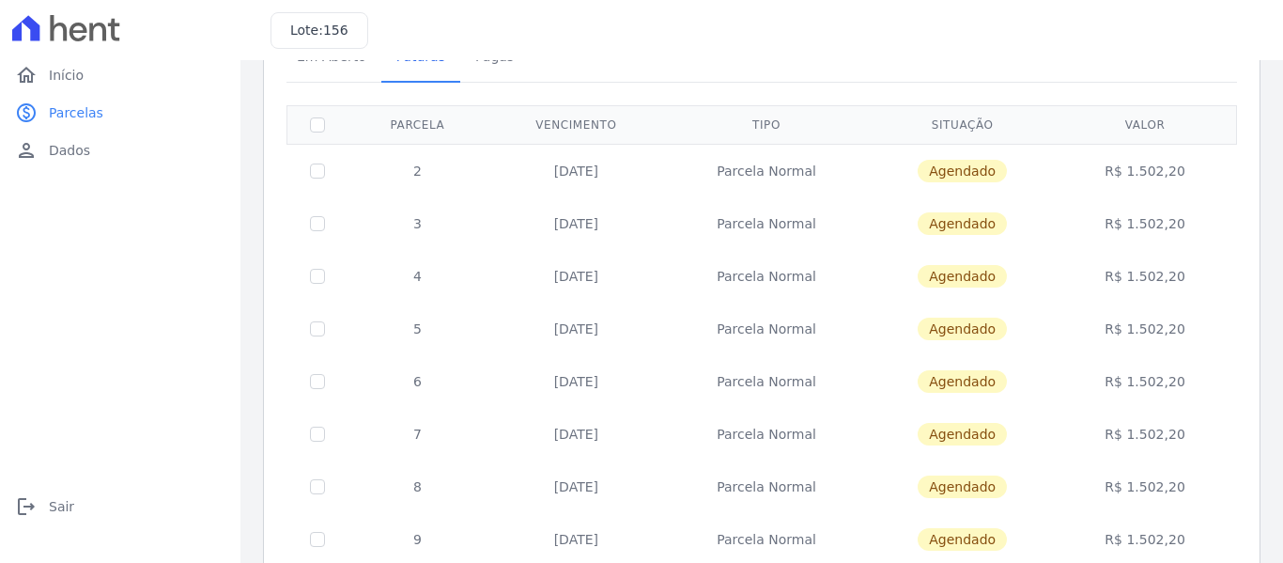
scroll to position [115, 0]
